Goal: Transaction & Acquisition: Purchase product/service

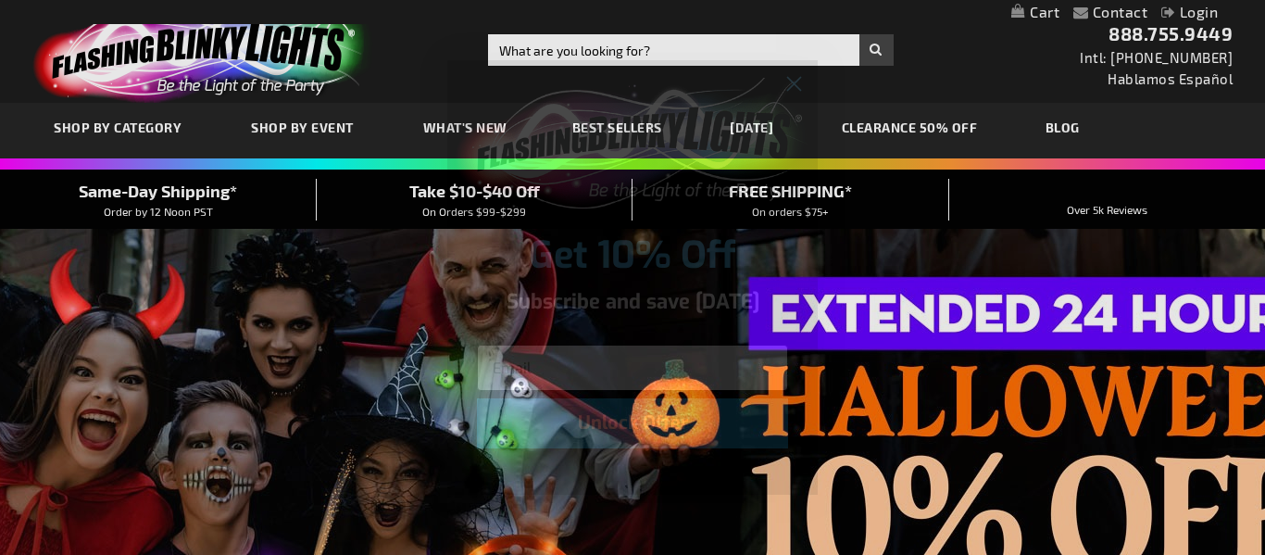
click at [567, 363] on input "Email" at bounding box center [632, 367] width 311 height 46
type input "marnah@optonline.net"
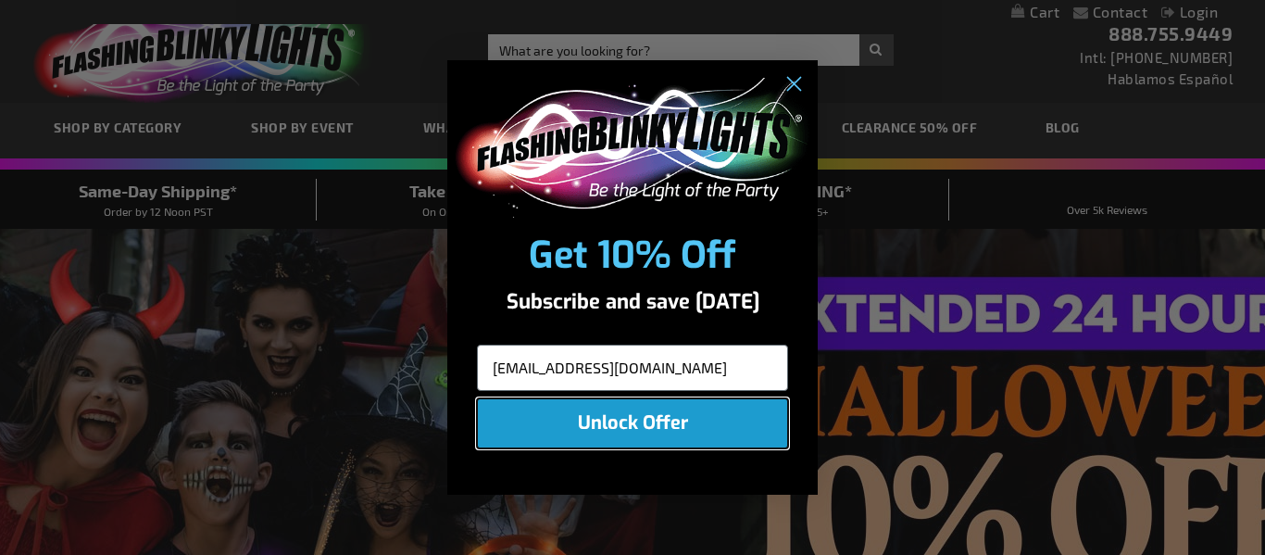
click at [644, 420] on button "Unlock Offer" at bounding box center [632, 423] width 311 height 50
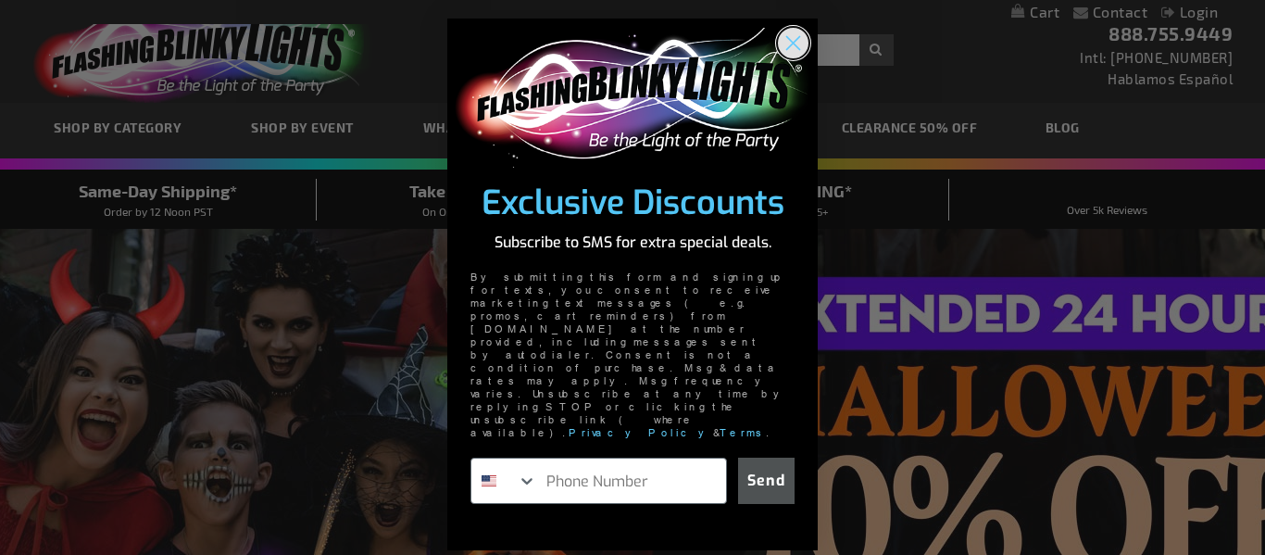
click at [790, 58] on circle "Close dialog" at bounding box center [793, 43] width 31 height 31
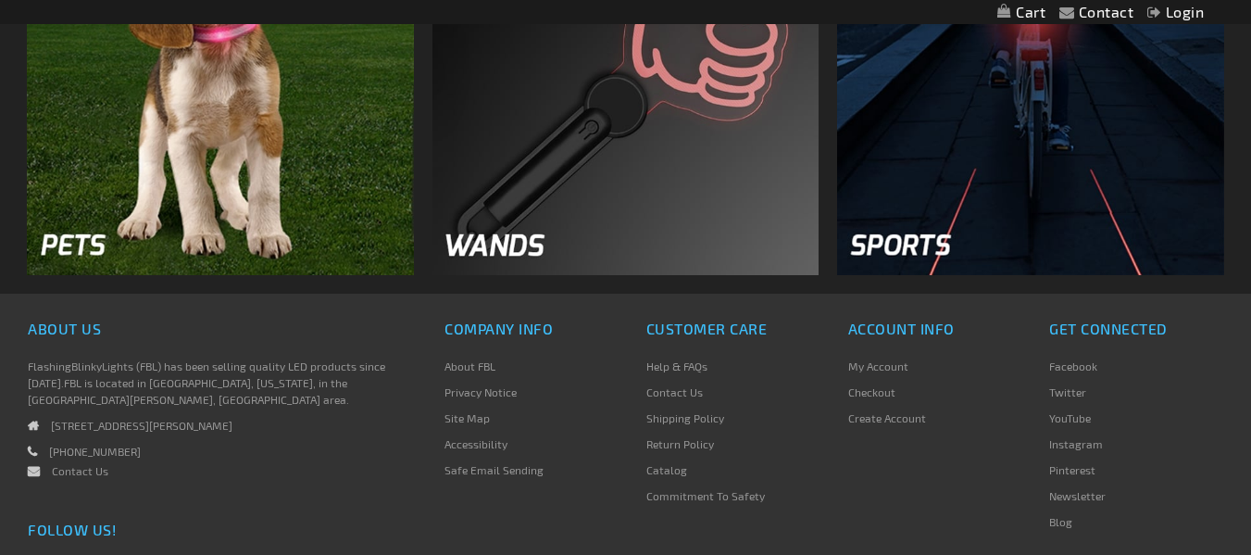
scroll to position [2870, 0]
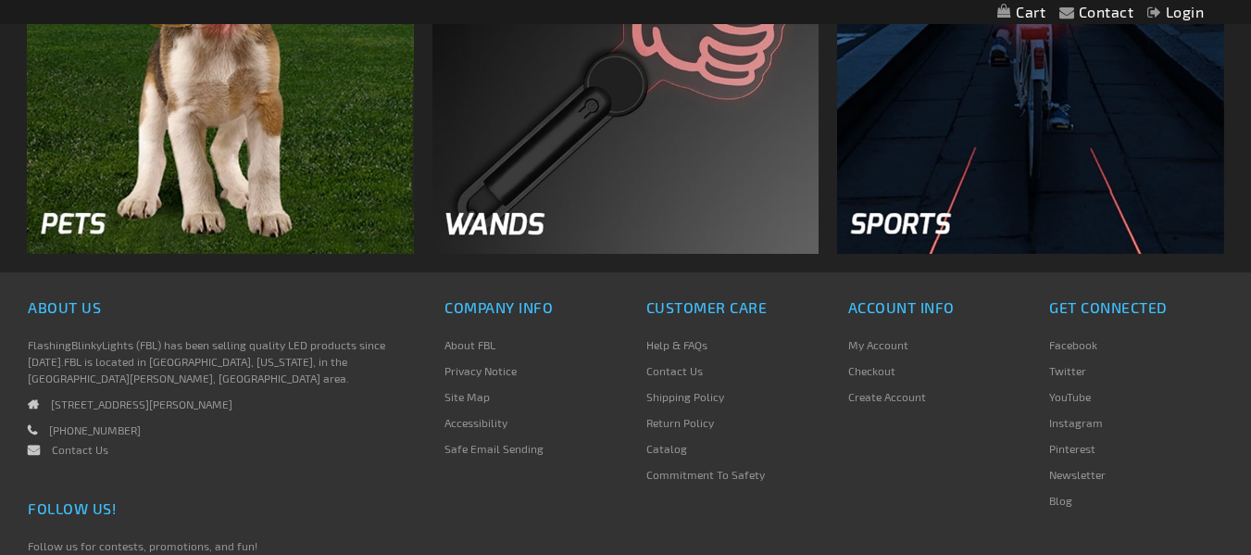
click at [644, 189] on img at bounding box center [625, 60] width 387 height 387
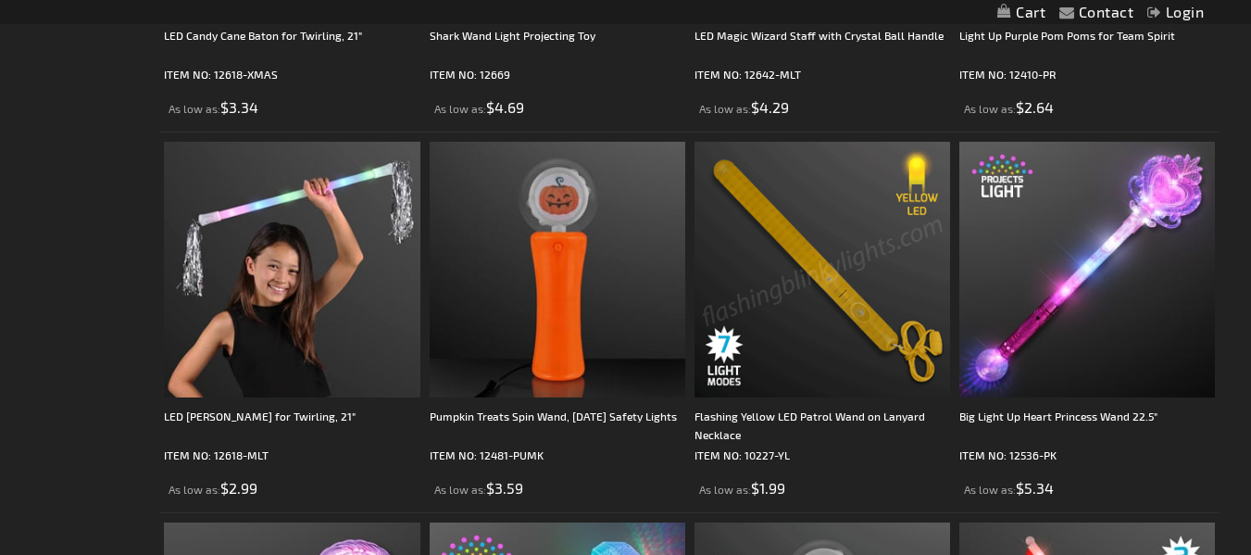
scroll to position [648, 0]
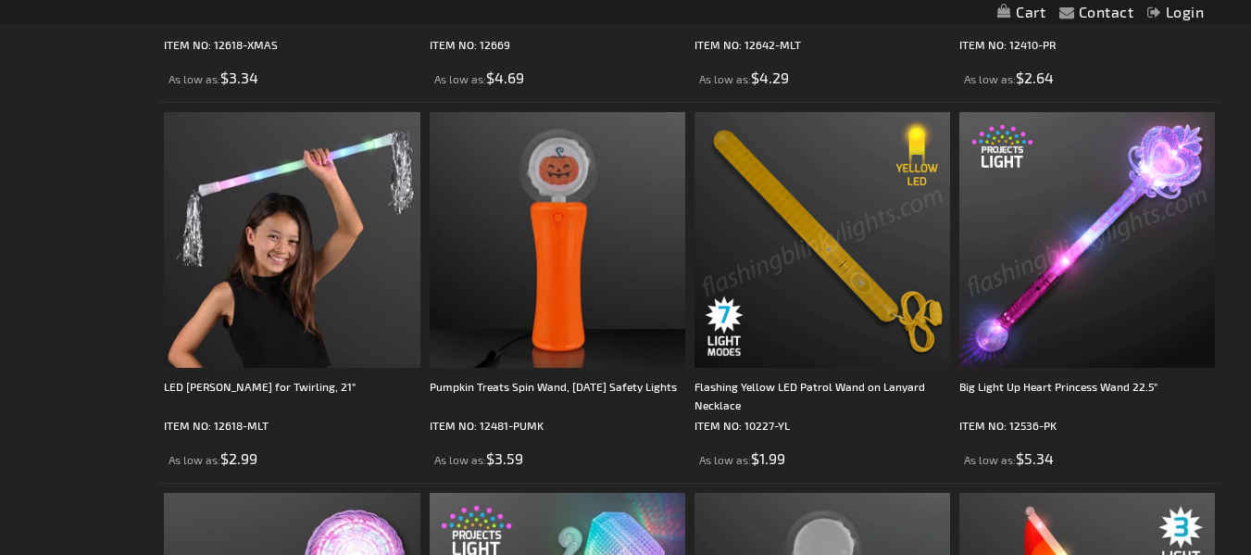
click at [1088, 239] on img at bounding box center [1087, 240] width 256 height 256
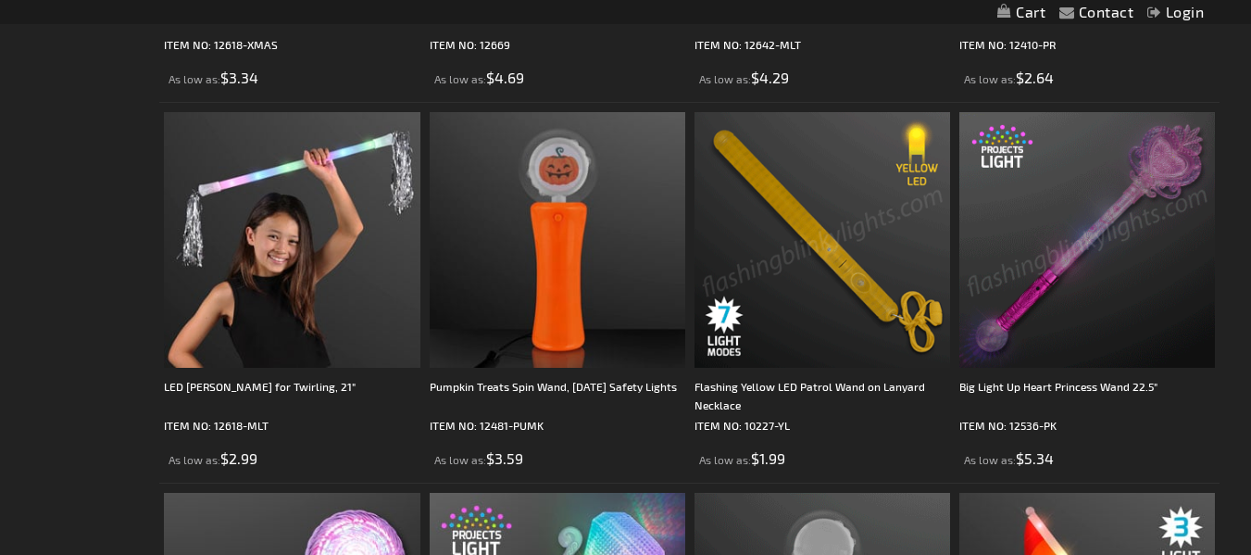
click at [1086, 238] on img at bounding box center [1087, 240] width 256 height 256
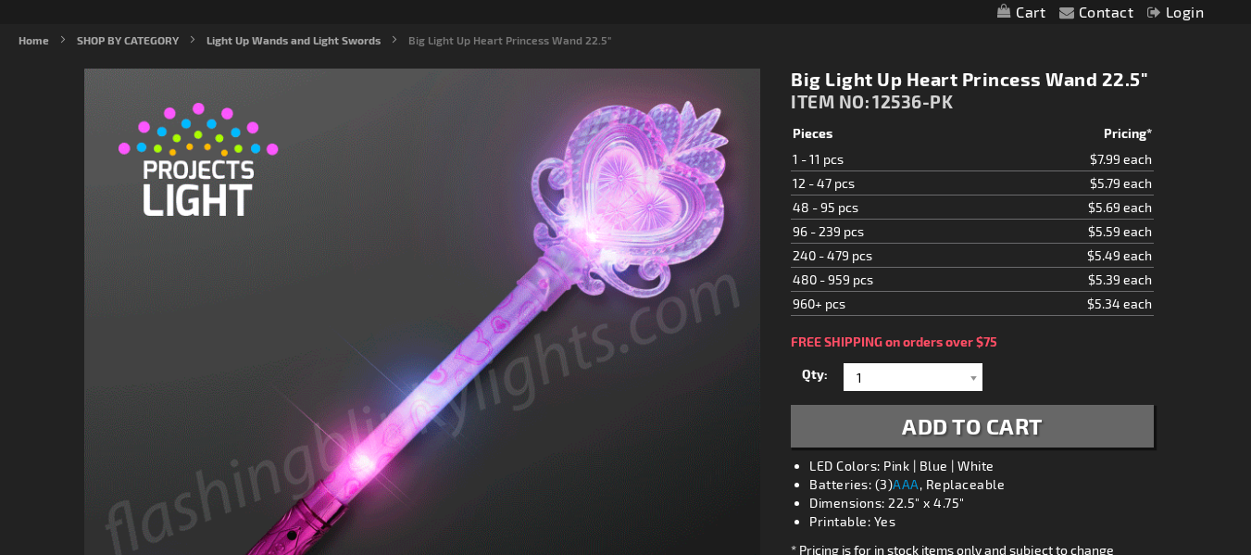
scroll to position [463, 0]
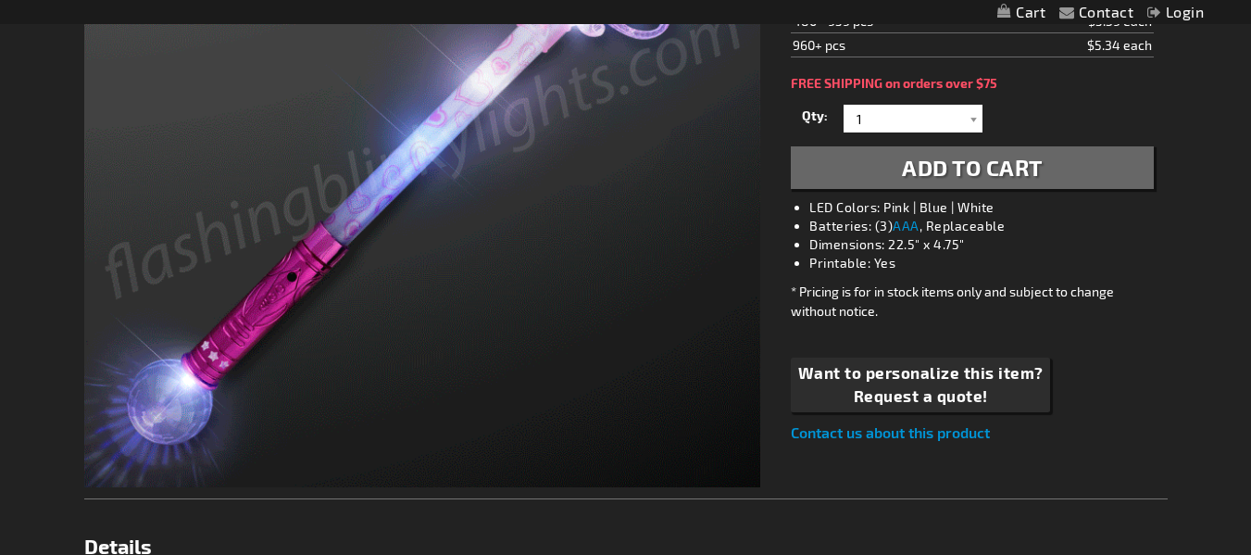
click at [974, 161] on span "Add to Cart" at bounding box center [972, 167] width 141 height 27
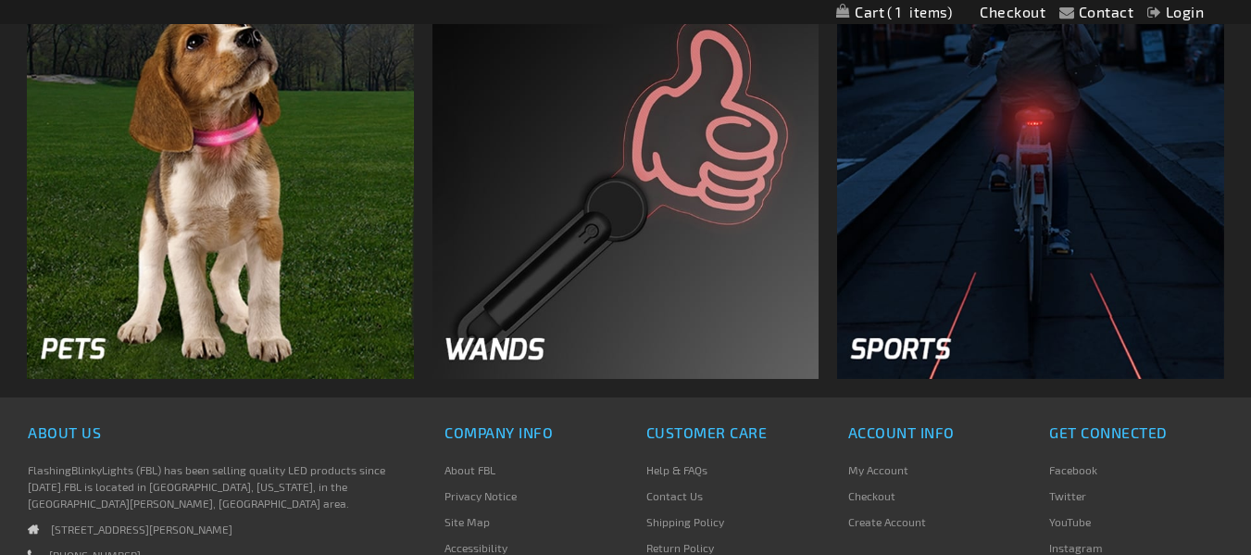
scroll to position [2778, 0]
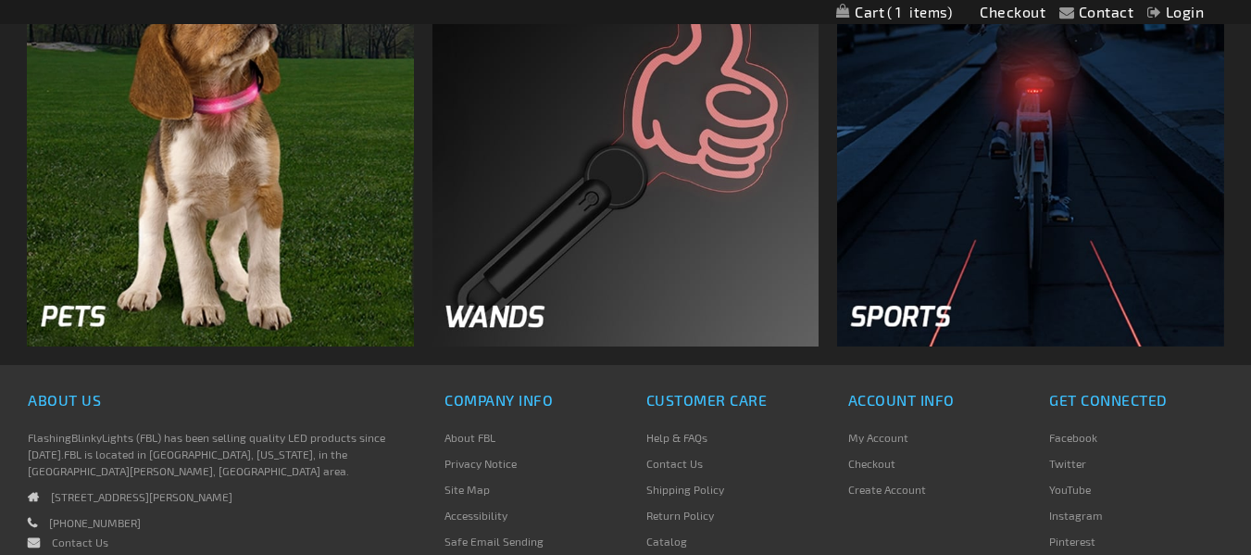
click at [618, 189] on img at bounding box center [625, 152] width 387 height 387
click at [494, 313] on img at bounding box center [625, 152] width 387 height 387
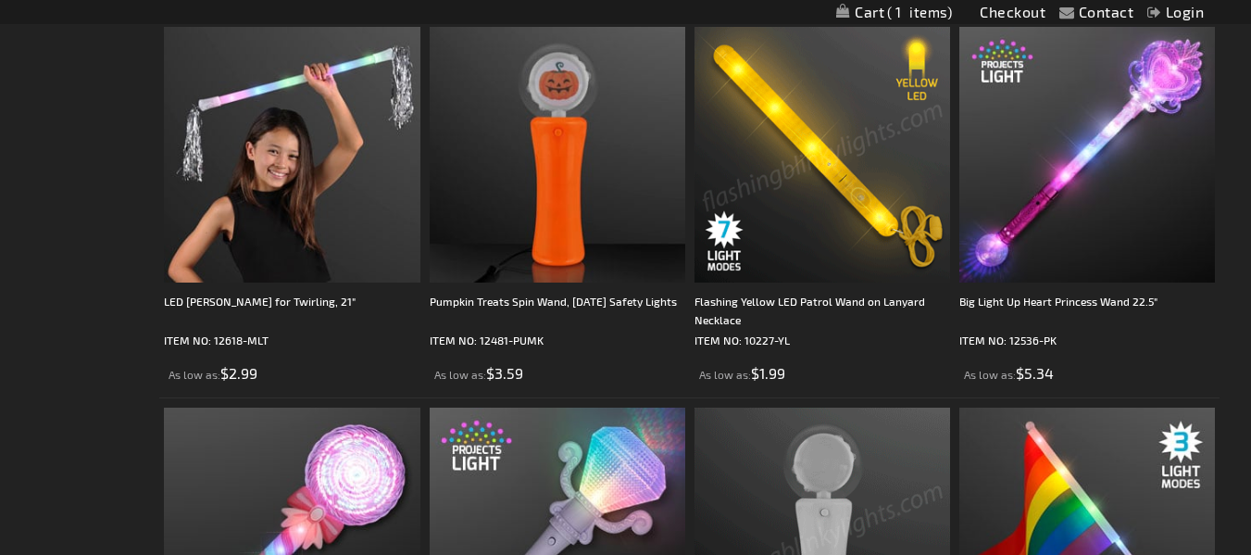
scroll to position [741, 0]
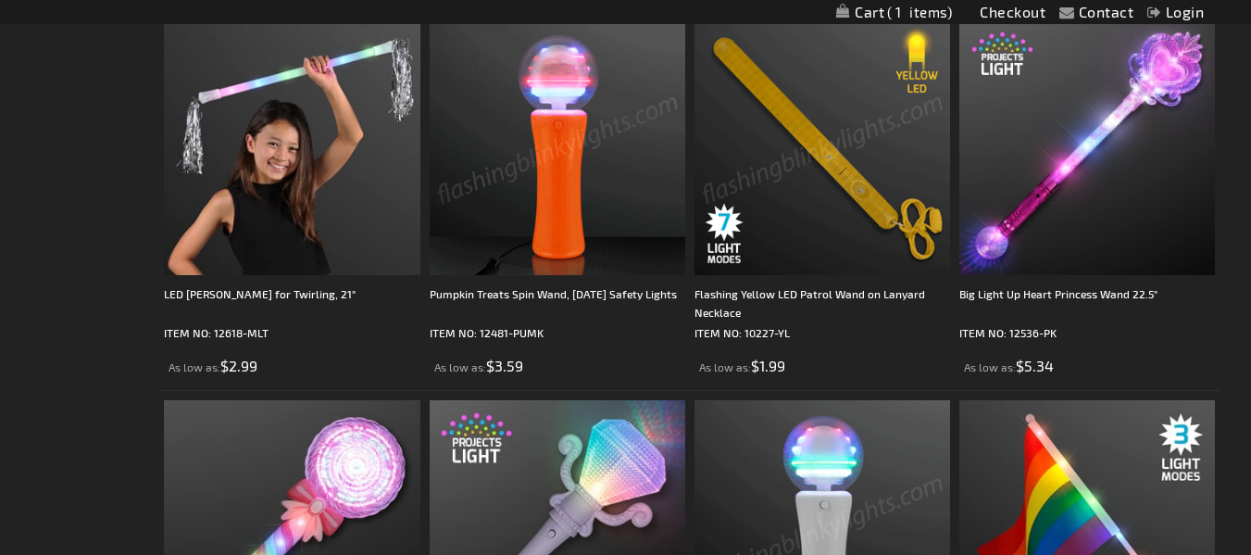
click at [553, 214] on img at bounding box center [558, 147] width 256 height 256
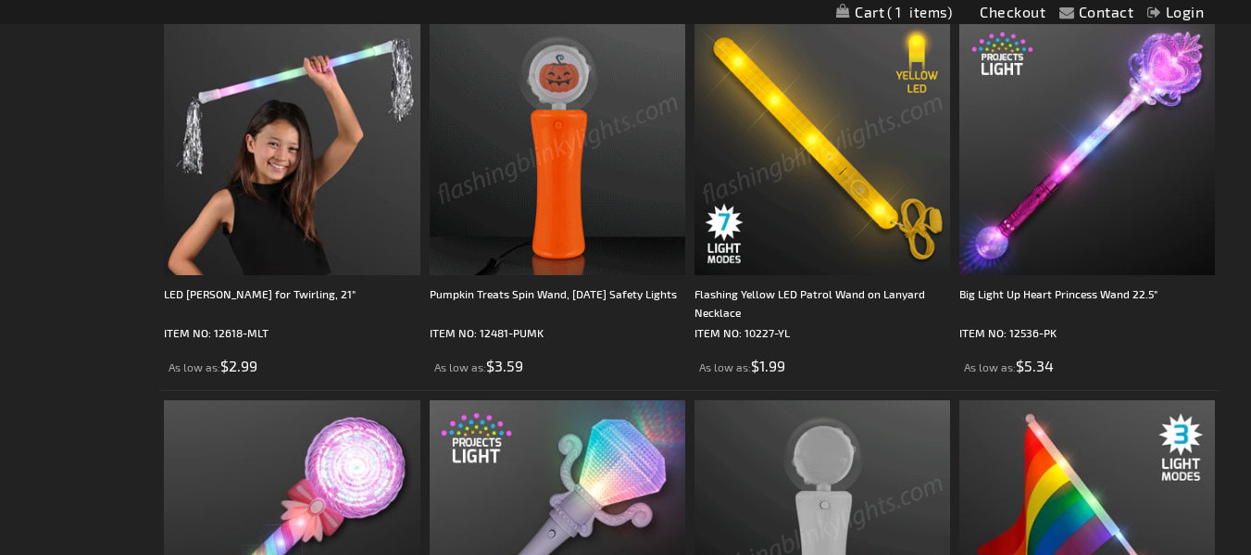
click at [556, 174] on img at bounding box center [558, 147] width 256 height 256
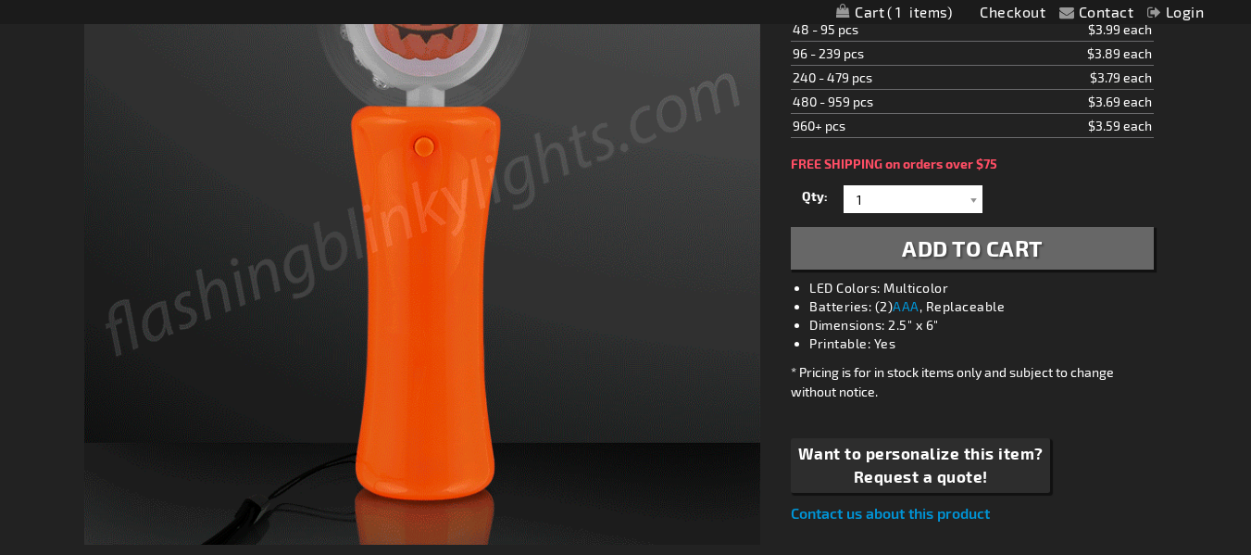
scroll to position [370, 0]
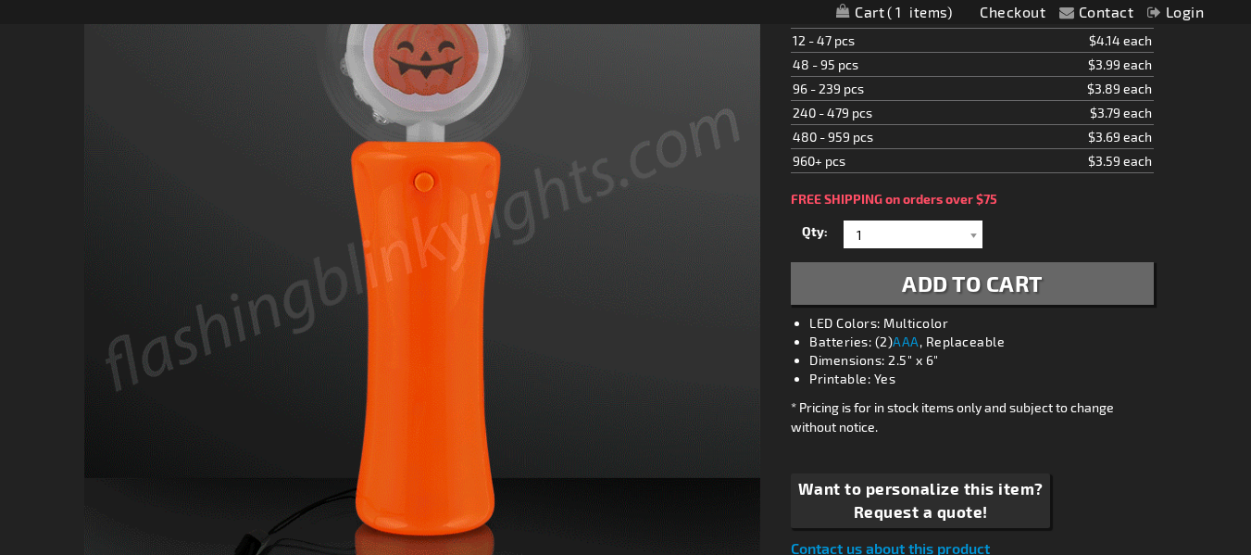
click at [988, 279] on span "Add to Cart" at bounding box center [972, 282] width 141 height 27
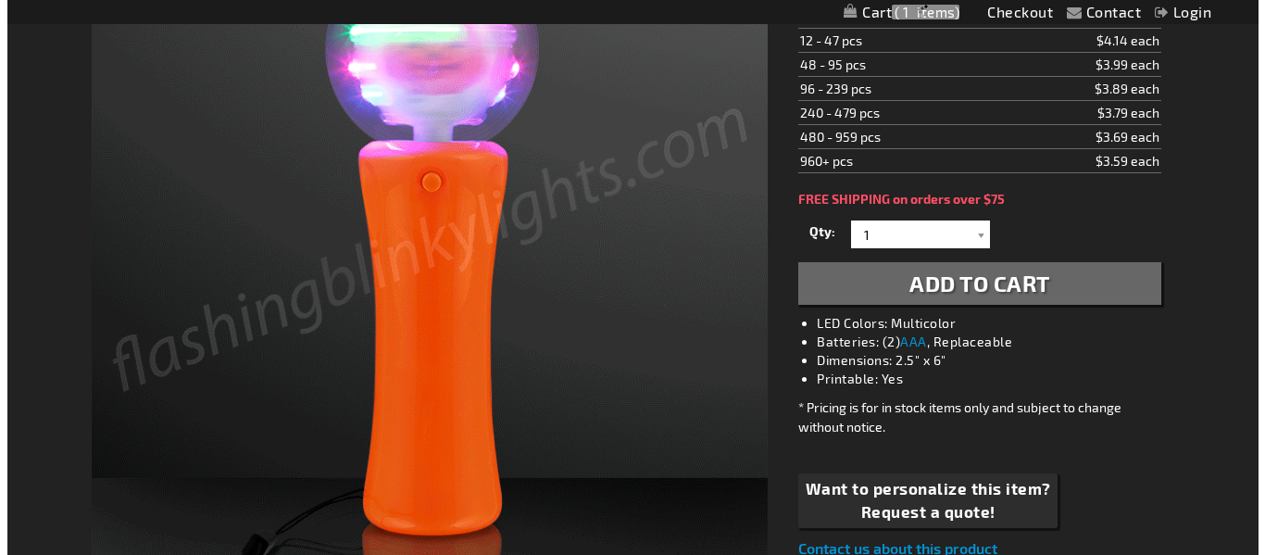
scroll to position [413, 0]
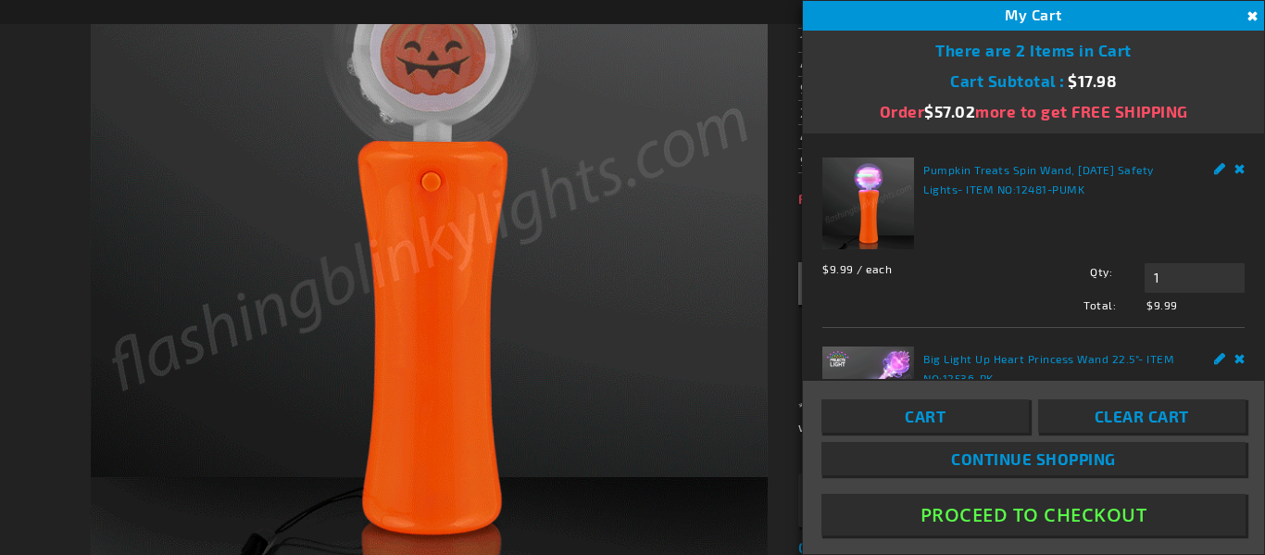
click at [1042, 462] on span "Continue Shopping" at bounding box center [1033, 458] width 165 height 19
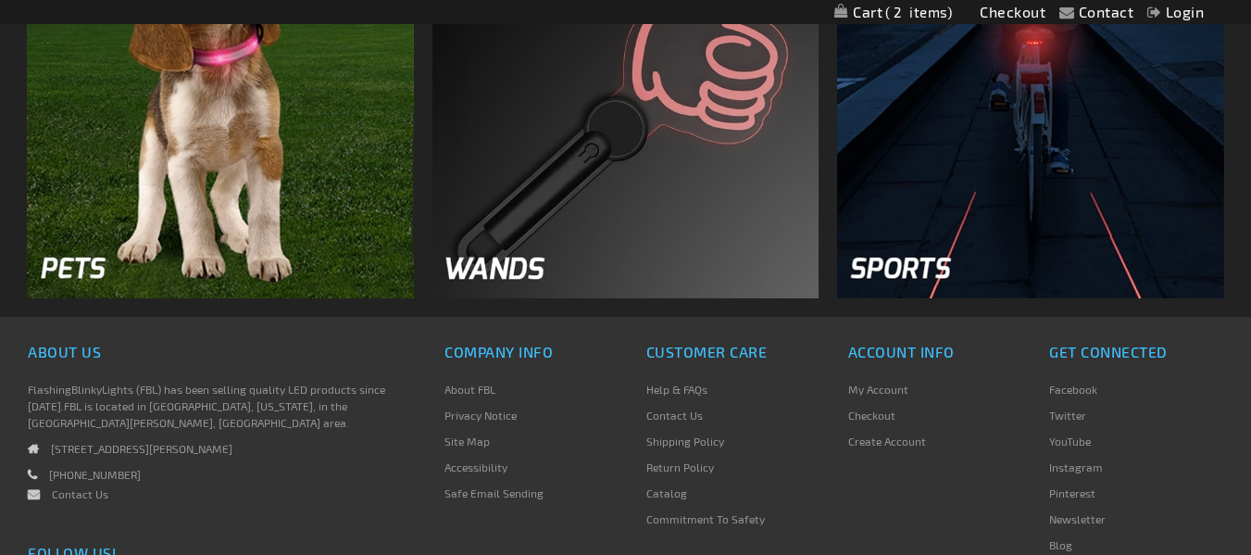
scroll to position [2856, 0]
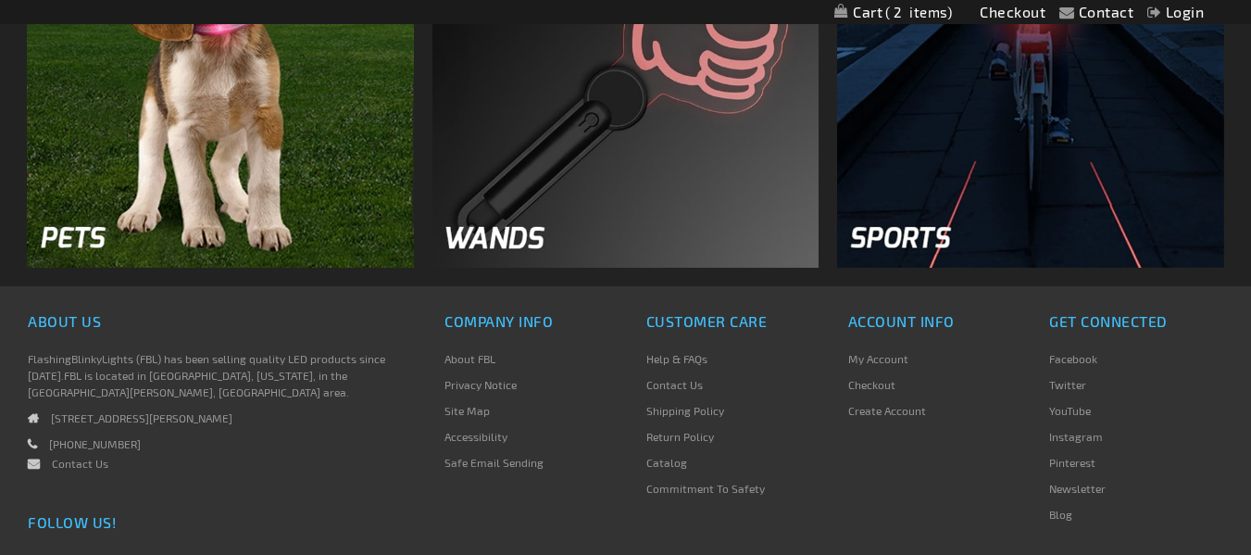
click at [569, 149] on img at bounding box center [625, 74] width 387 height 387
click at [513, 239] on img at bounding box center [625, 74] width 387 height 387
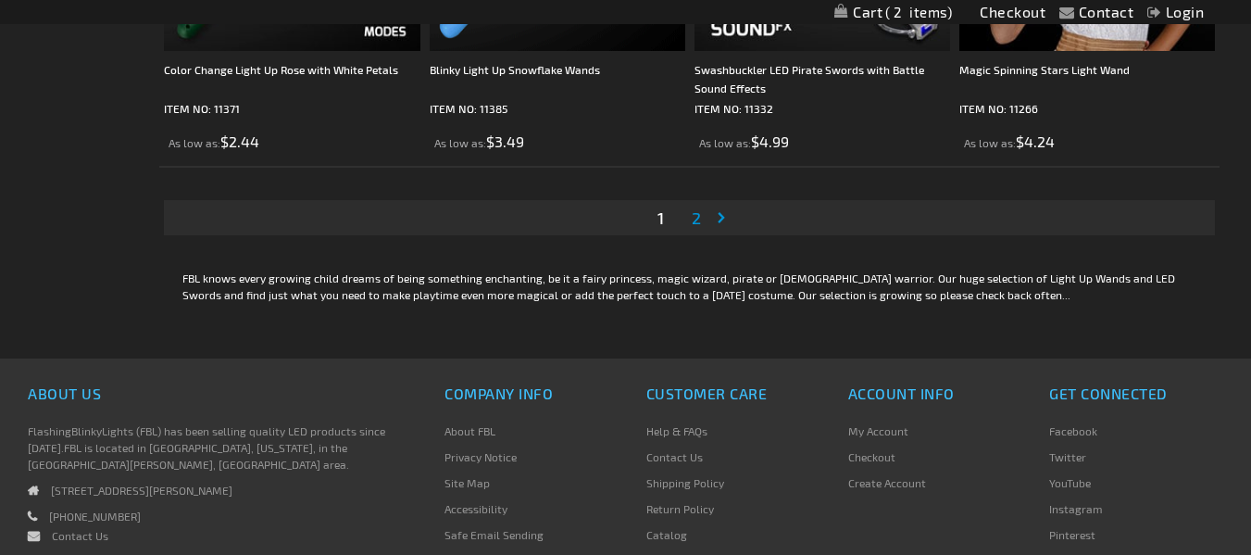
scroll to position [5926, 0]
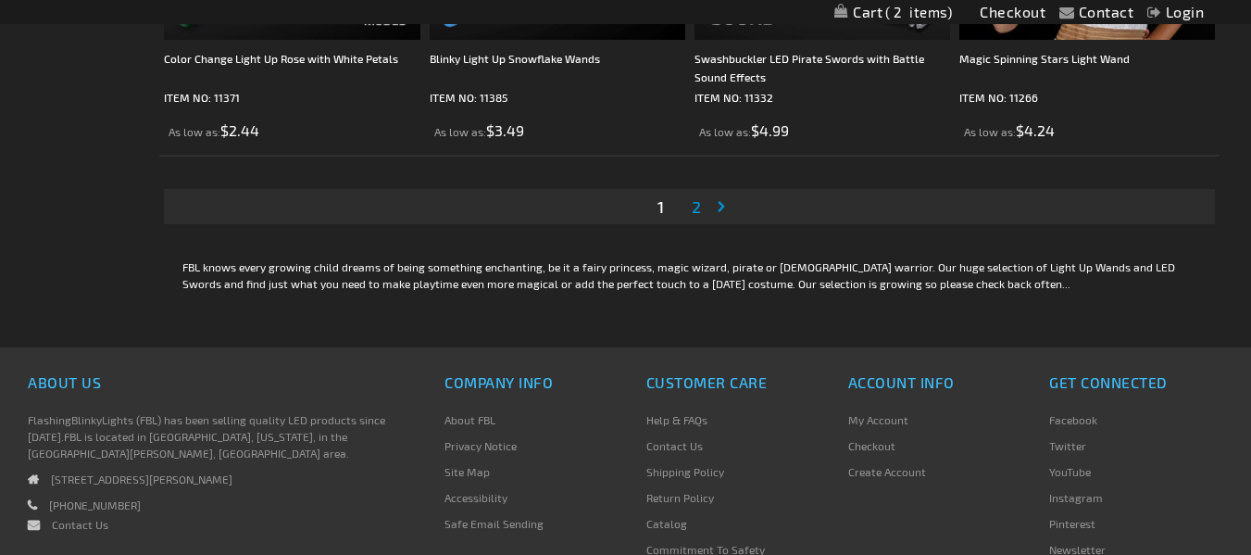
click at [722, 205] on link "Page Next" at bounding box center [725, 207] width 19 height 28
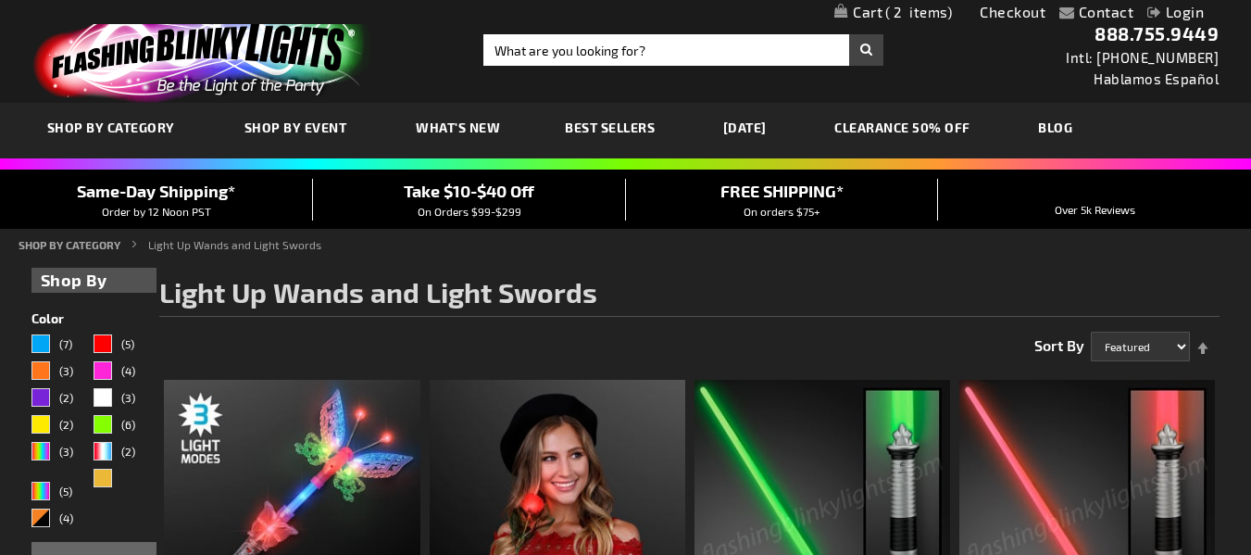
click at [926, 13] on span "2" at bounding box center [918, 12] width 67 height 17
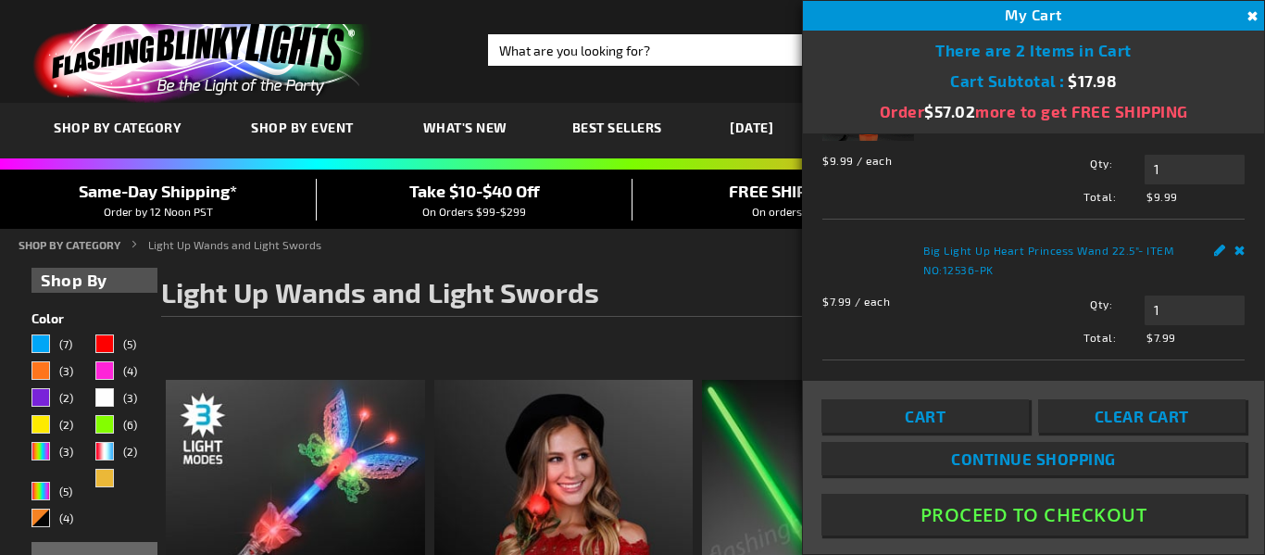
scroll to position [150, 0]
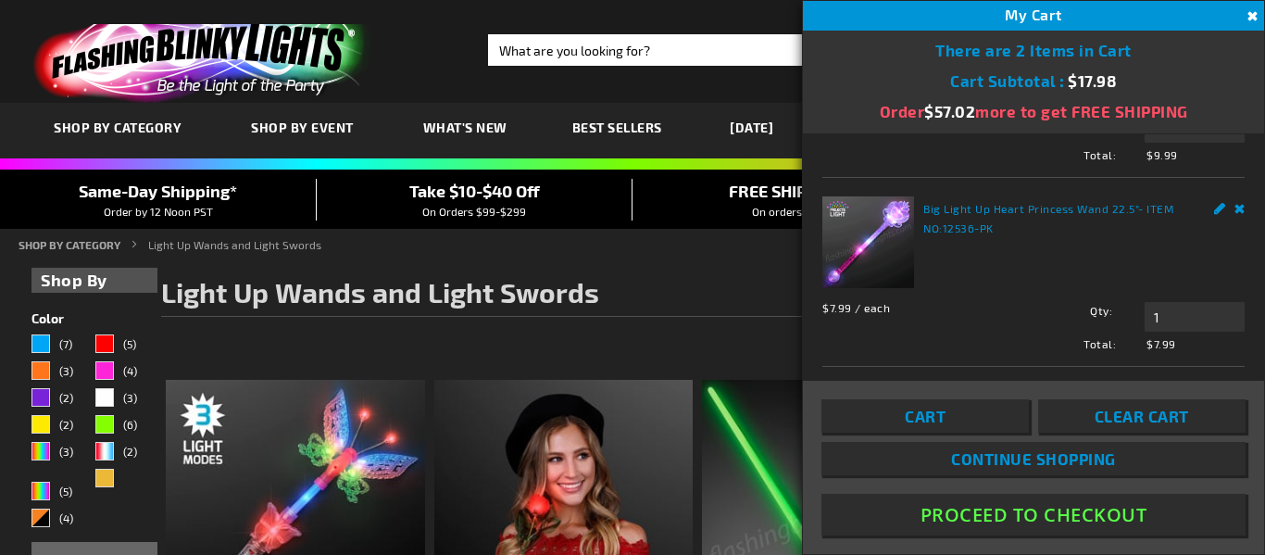
click at [964, 409] on link "Cart" at bounding box center [924, 415] width 207 height 33
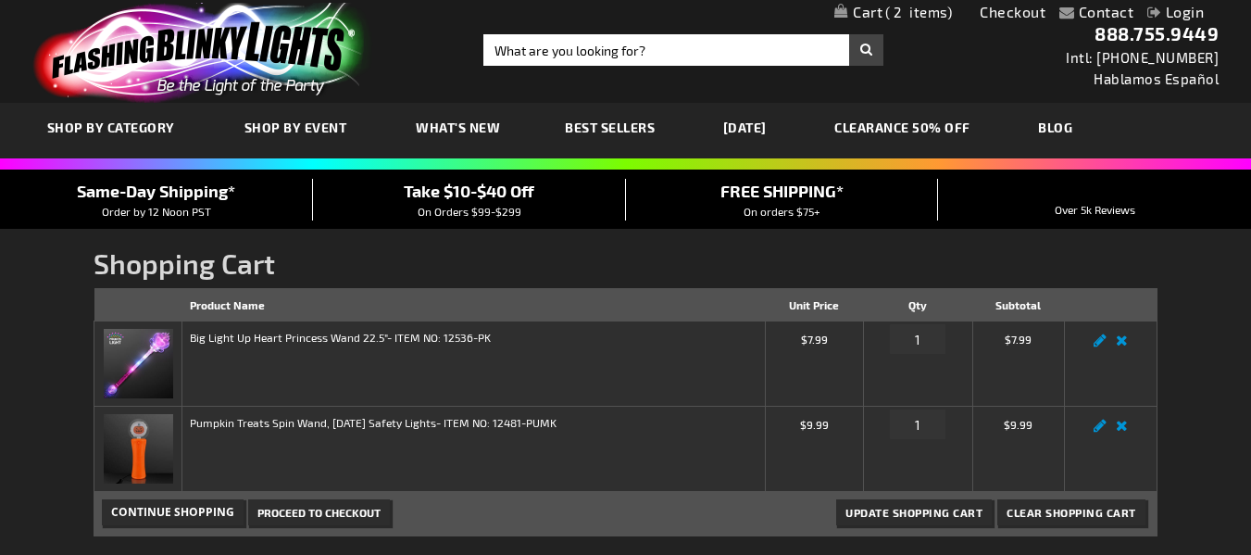
click at [350, 513] on span "Proceed to Checkout" at bounding box center [318, 512] width 123 height 13
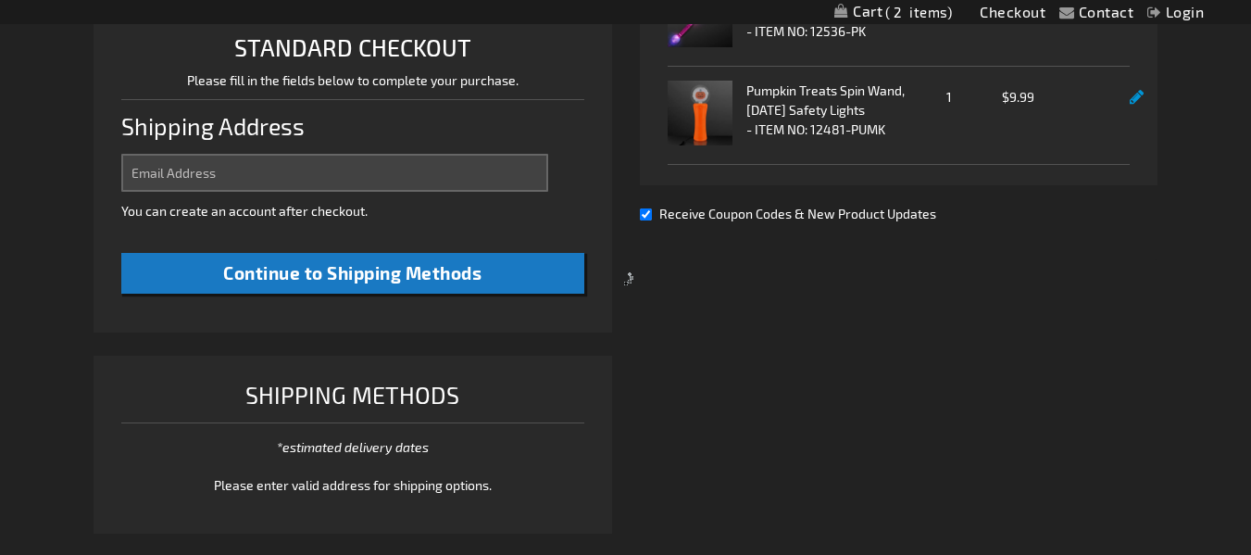
select select "US"
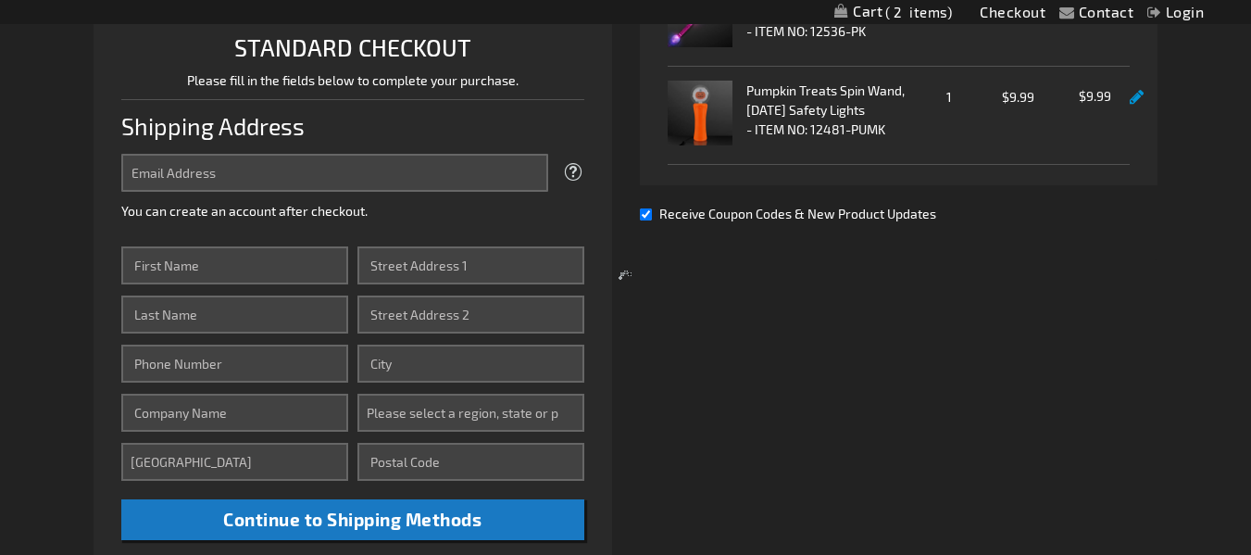
scroll to position [463, 0]
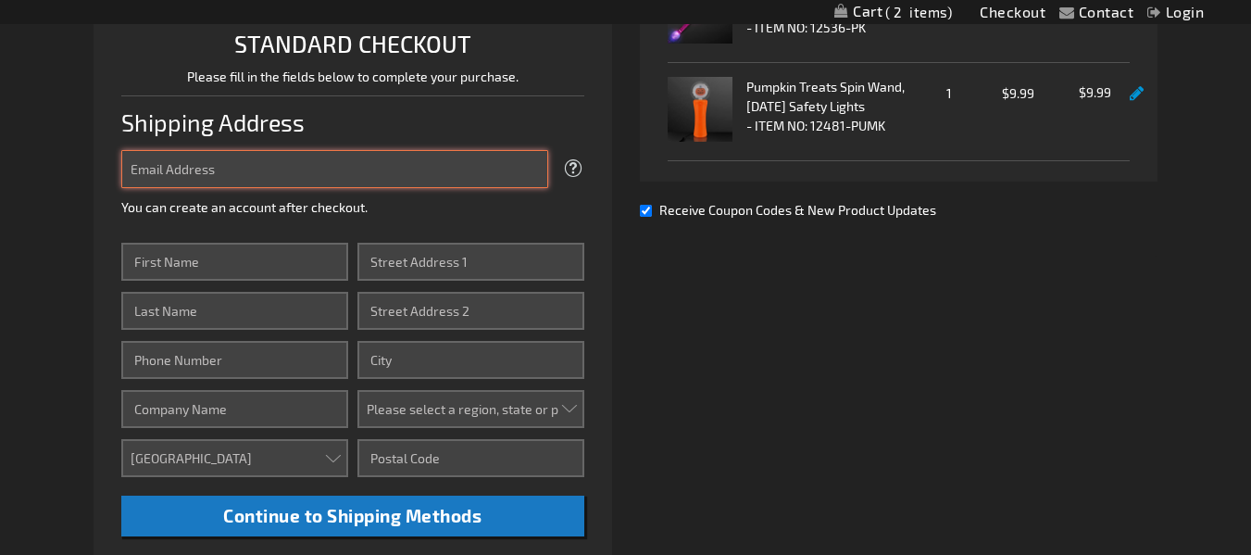
click at [307, 166] on input "Email Address" at bounding box center [334, 169] width 426 height 38
type input "marnah@optonline.net"
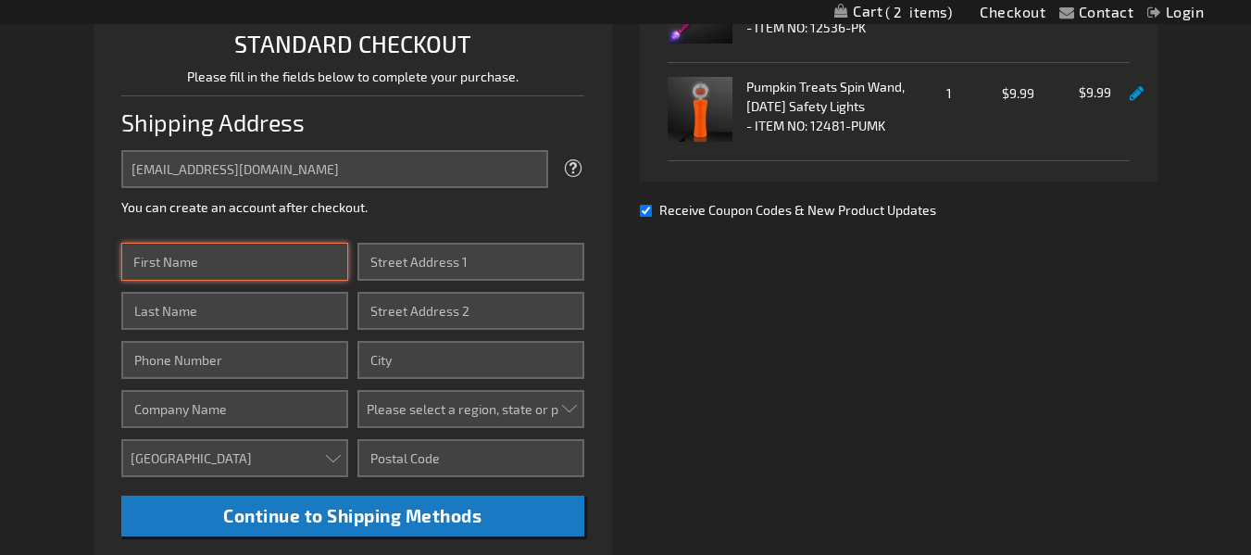
click at [306, 263] on input "First Name" at bounding box center [234, 262] width 227 height 38
type input "maureen"
type input "haskell"
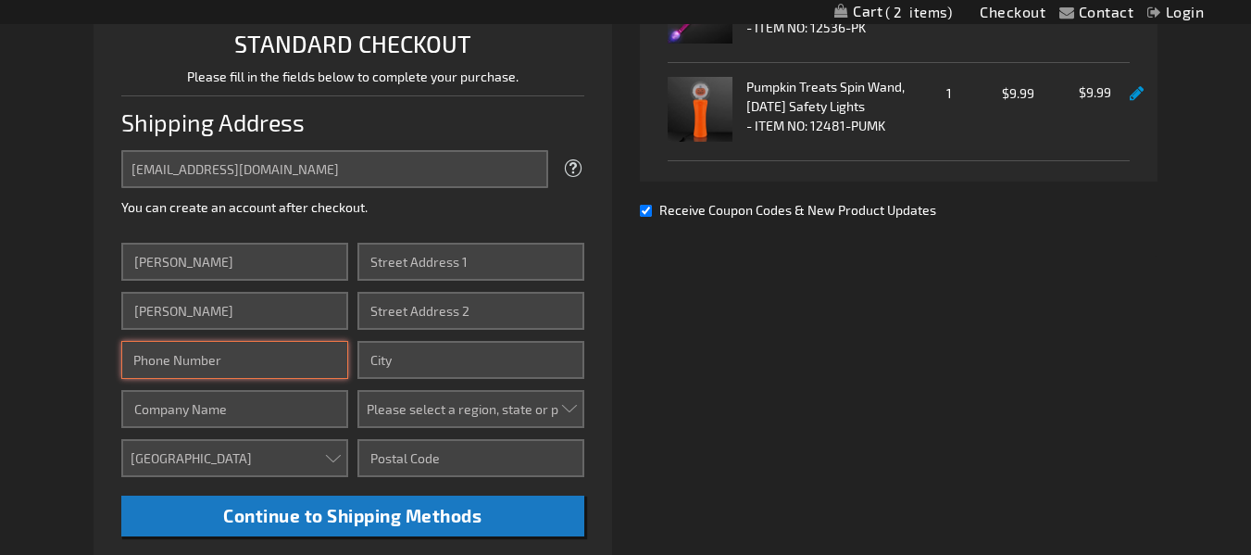
type input "5168262127"
type input "2572 Neptune Ave"
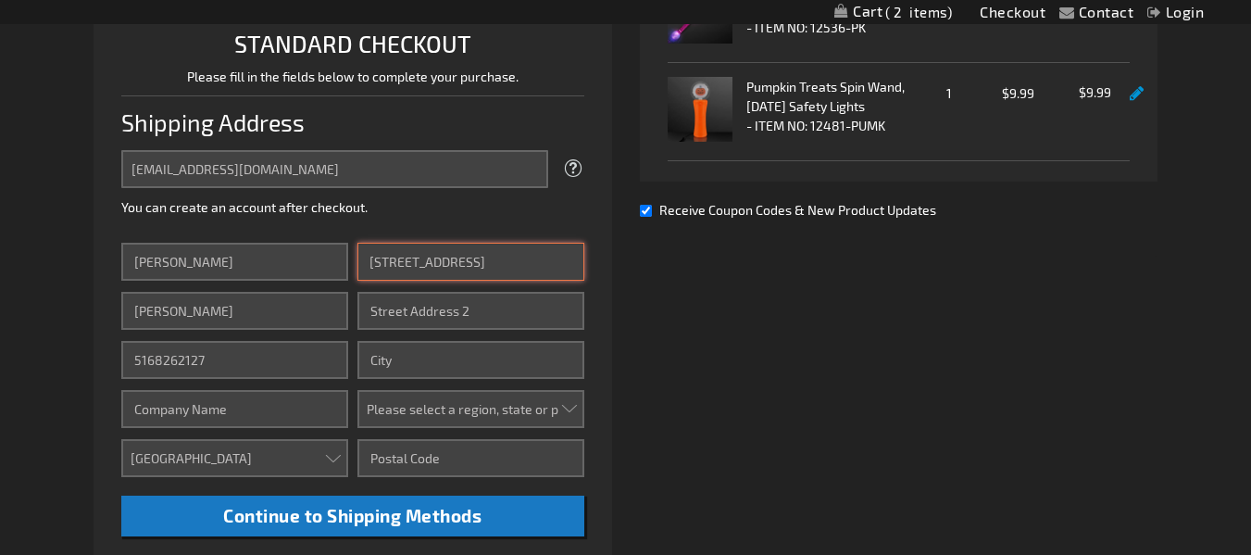
type input "Seaford"
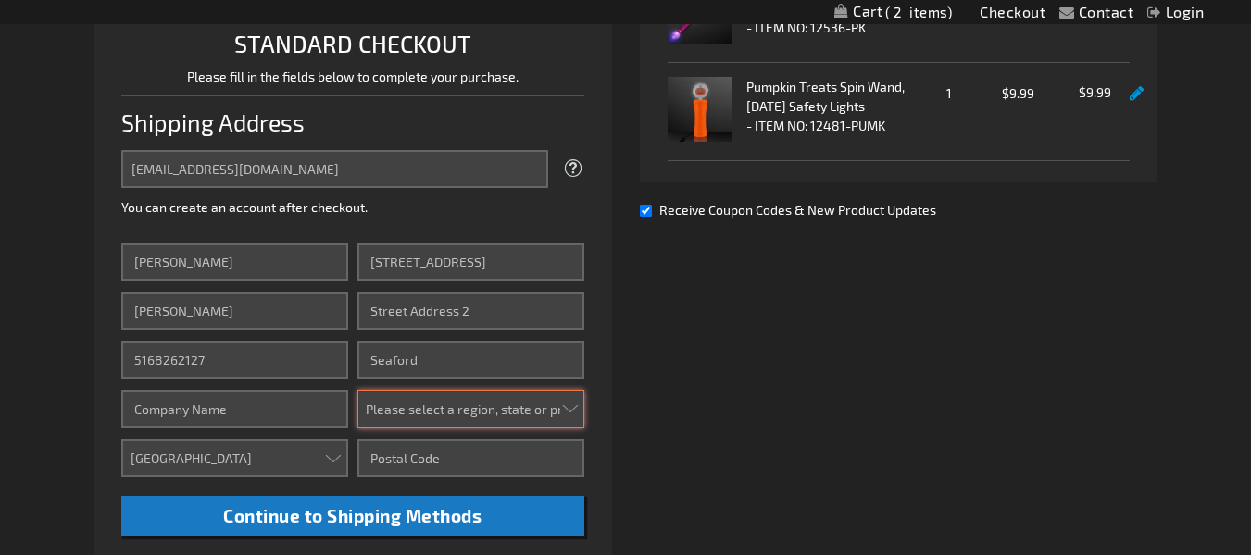
select select "43"
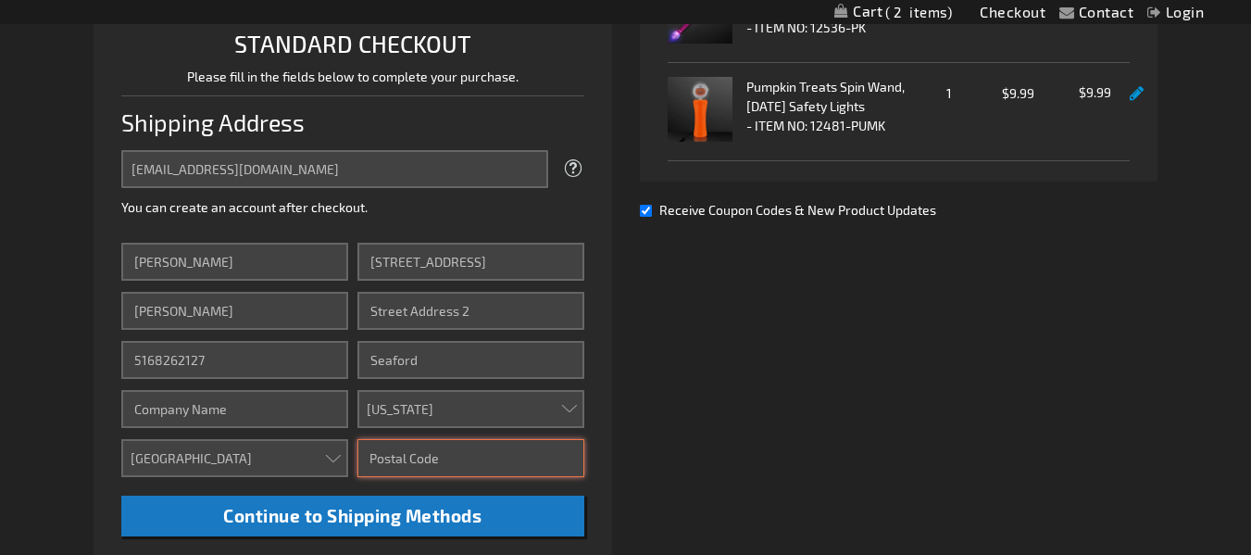
type input "11783-3410"
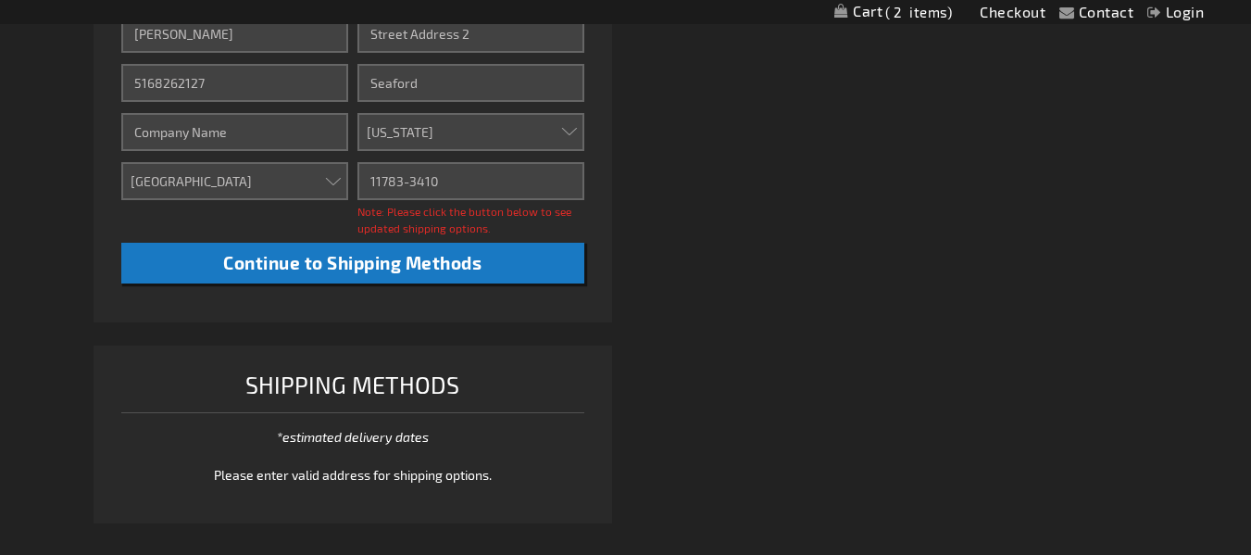
scroll to position [741, 0]
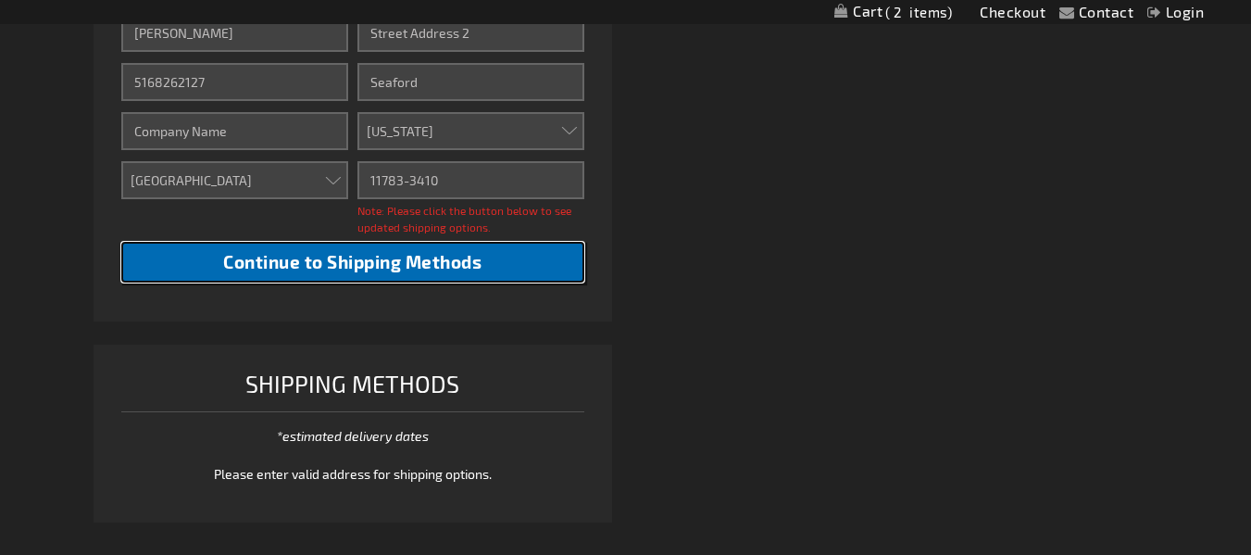
click at [319, 265] on span "Continue to Shipping Methods" at bounding box center [352, 261] width 258 height 21
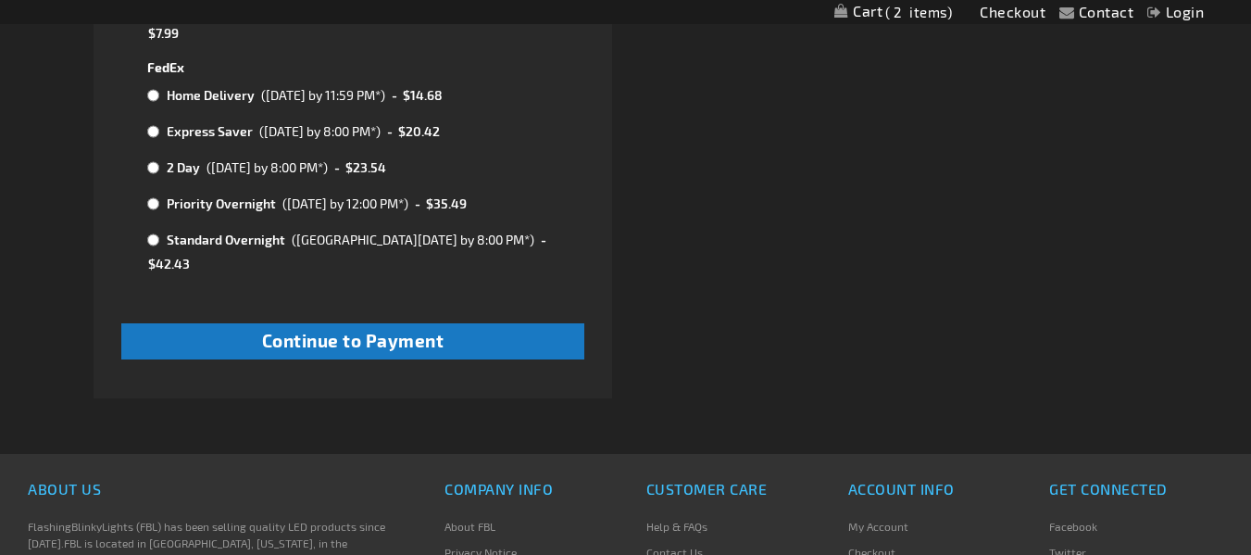
scroll to position [1204, 0]
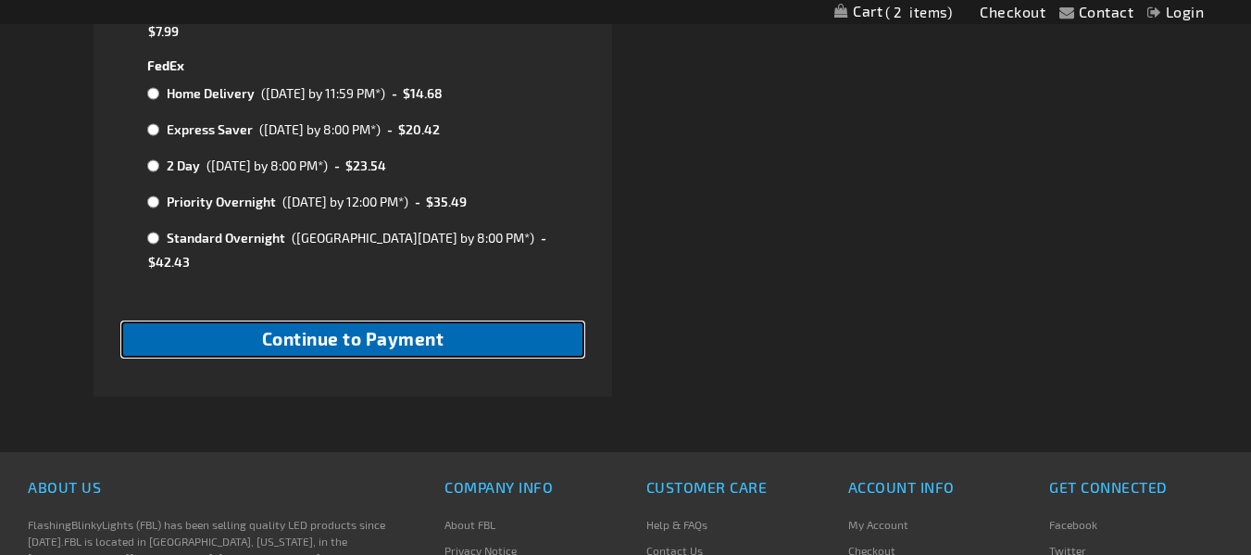
click at [376, 328] on span "Continue to Payment" at bounding box center [353, 338] width 182 height 21
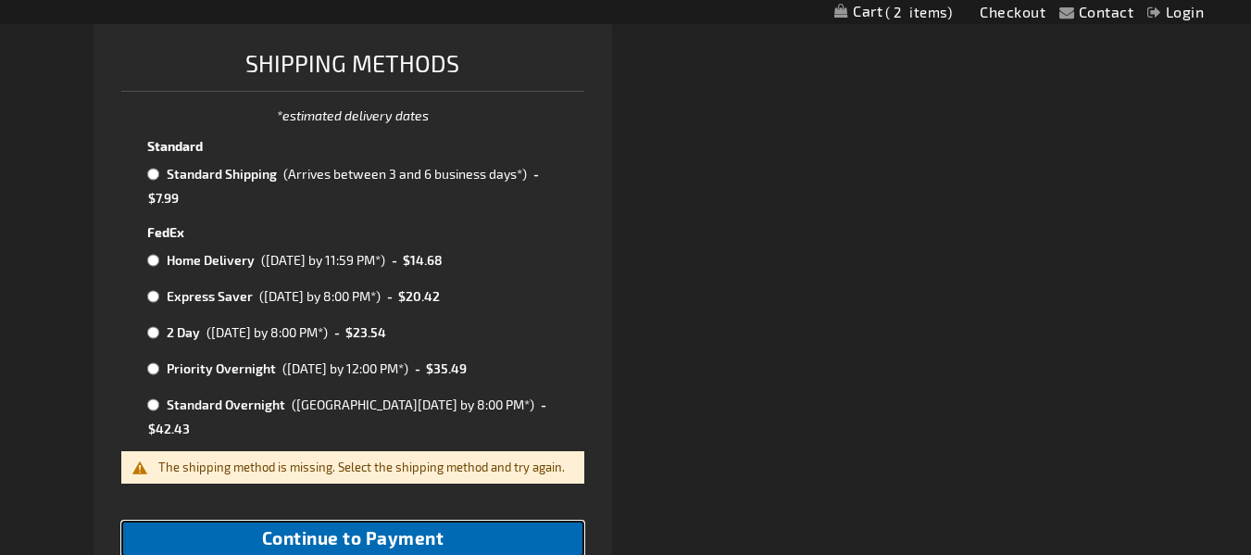
scroll to position [1018, 0]
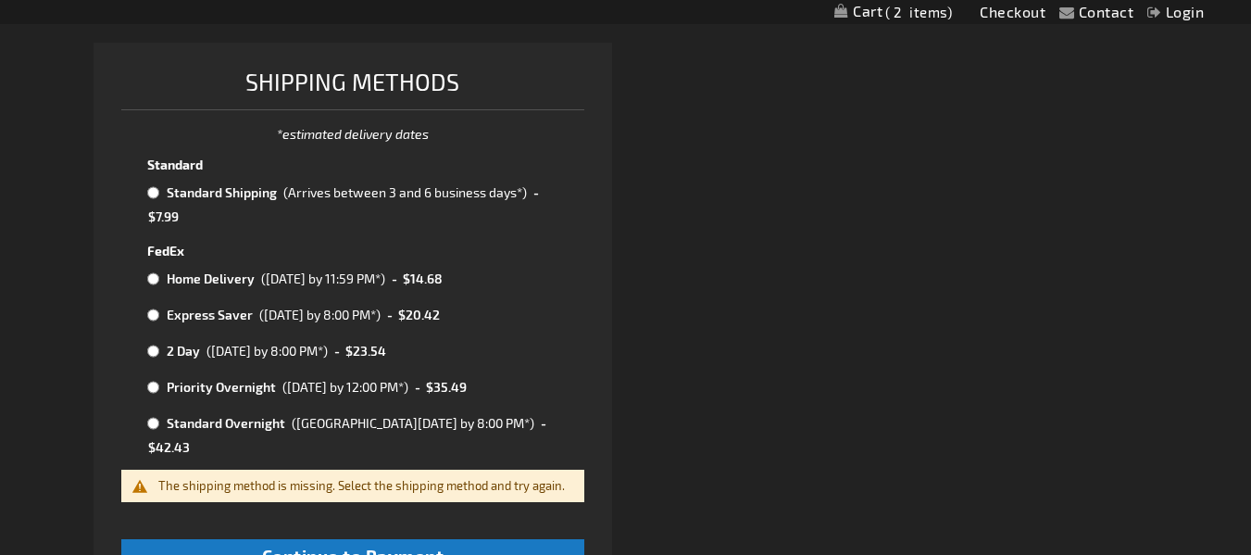
click at [152, 191] on input "radio" at bounding box center [153, 192] width 12 height 15
radio input "true"
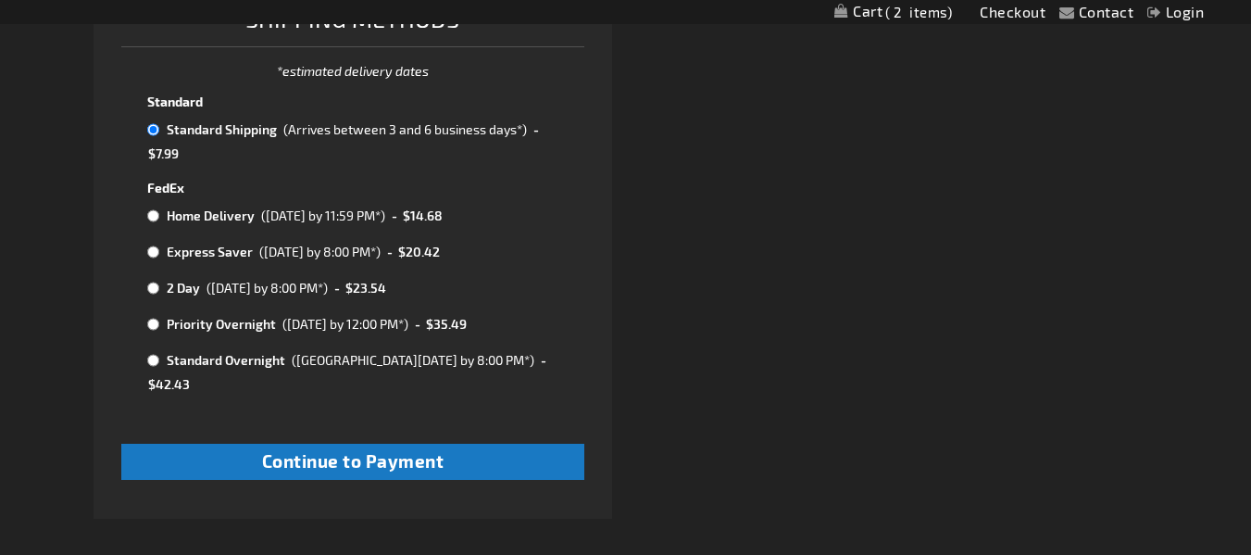
scroll to position [1204, 0]
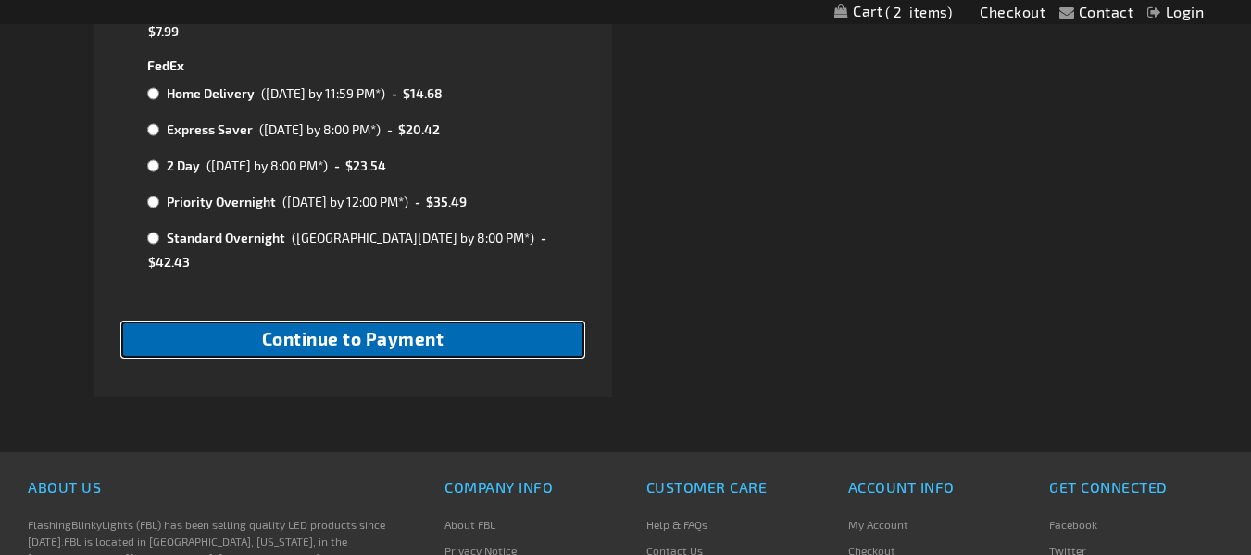
click at [395, 328] on span "Continue to Payment" at bounding box center [353, 338] width 182 height 21
checkbox input "true"
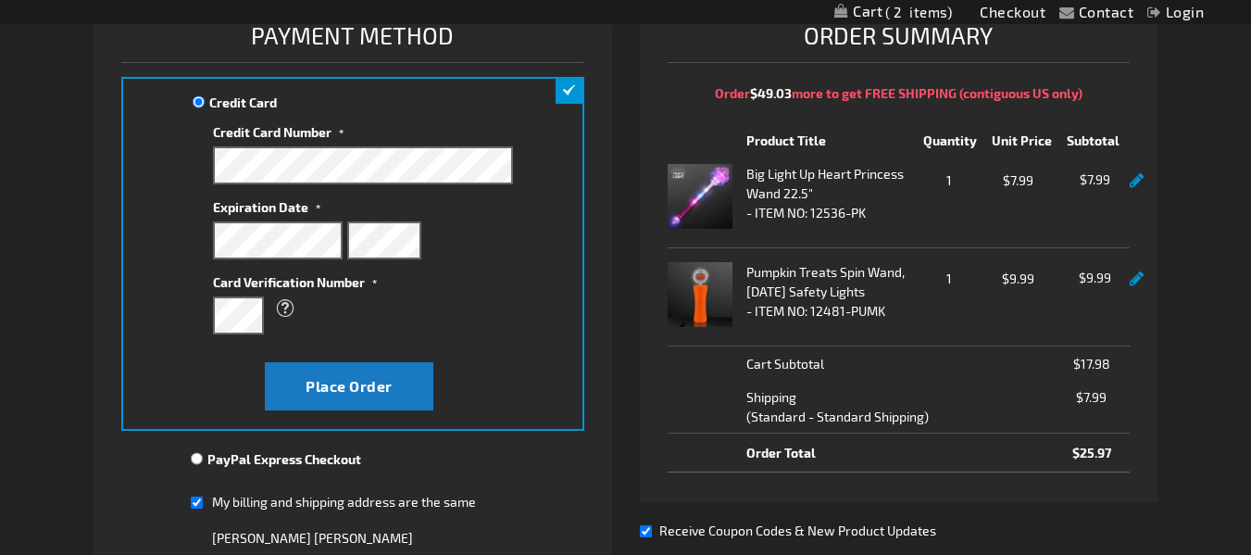
scroll to position [370, 0]
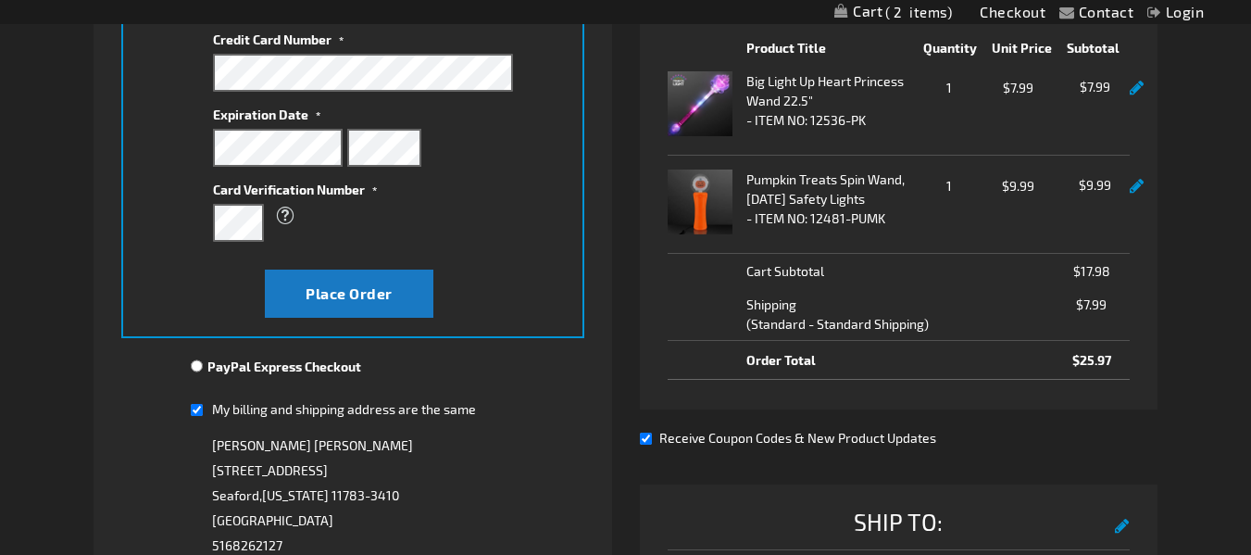
click at [194, 360] on input "PayPal Express Checkout" at bounding box center [197, 365] width 12 height 15
radio input "true"
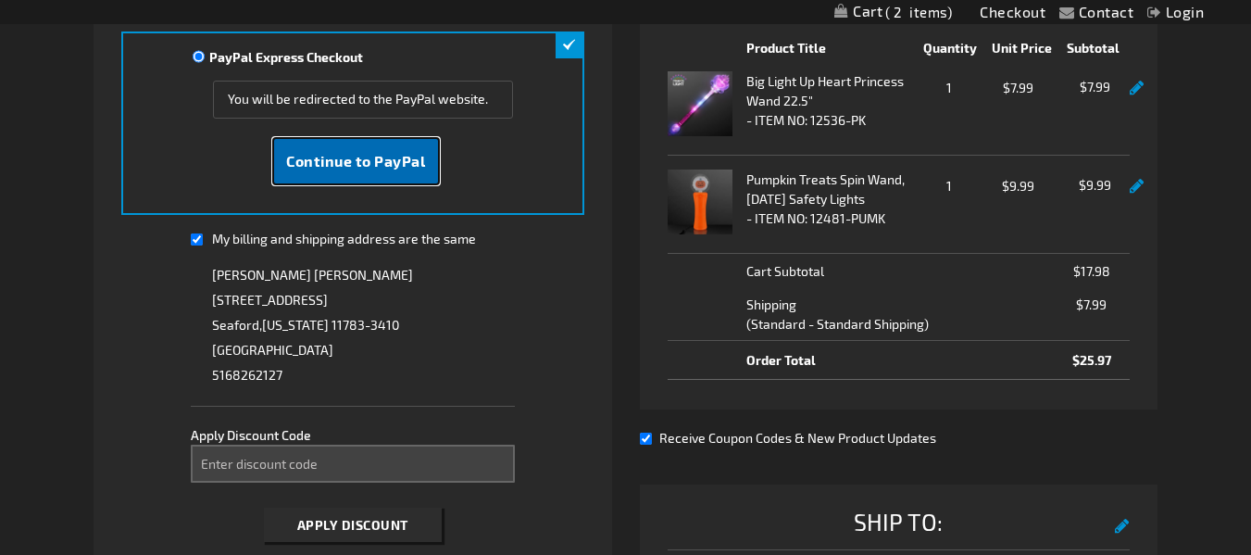
click at [366, 173] on button "Continue to PayPal" at bounding box center [356, 161] width 169 height 48
